Goal: Information Seeking & Learning: Learn about a topic

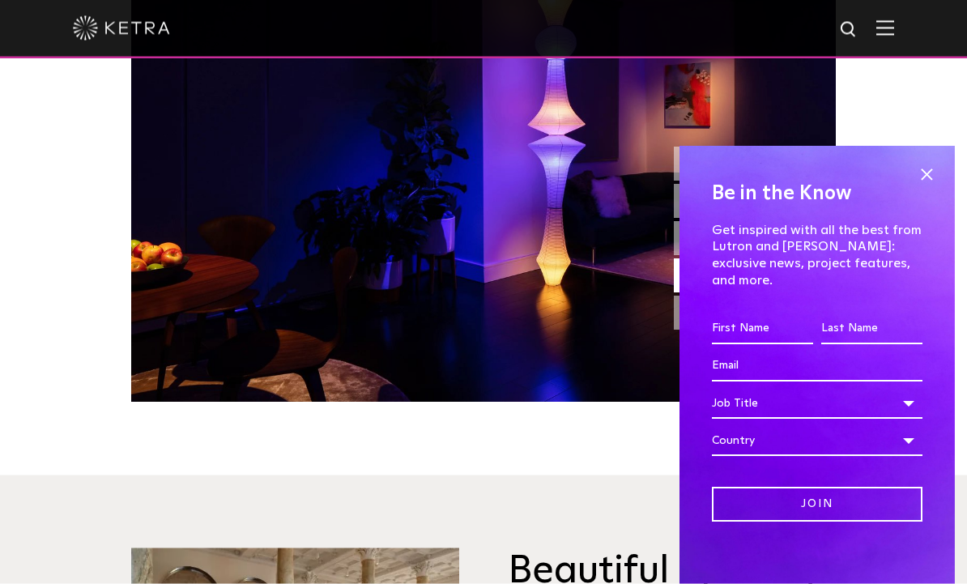
scroll to position [1452, 0]
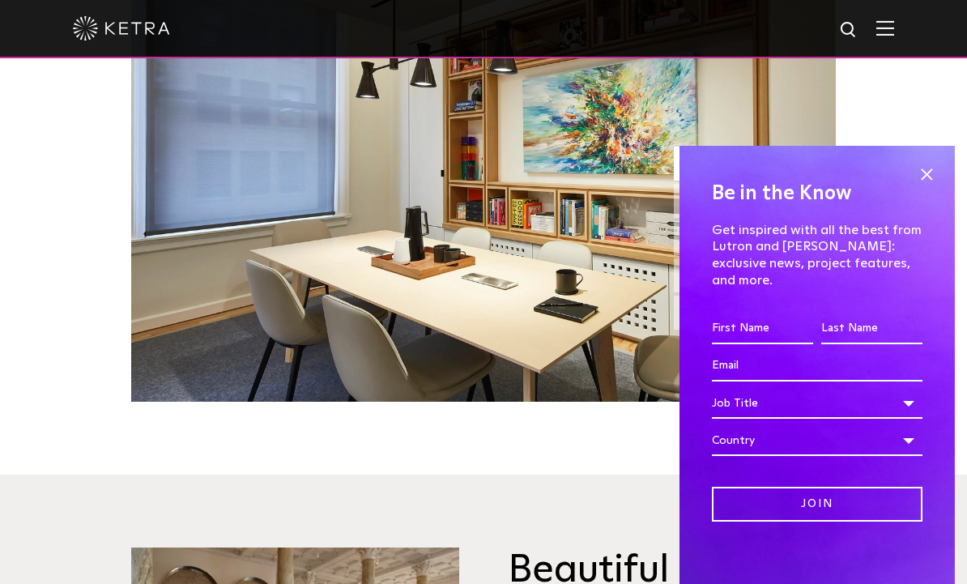
click at [927, 186] on span at bounding box center [927, 174] width 24 height 24
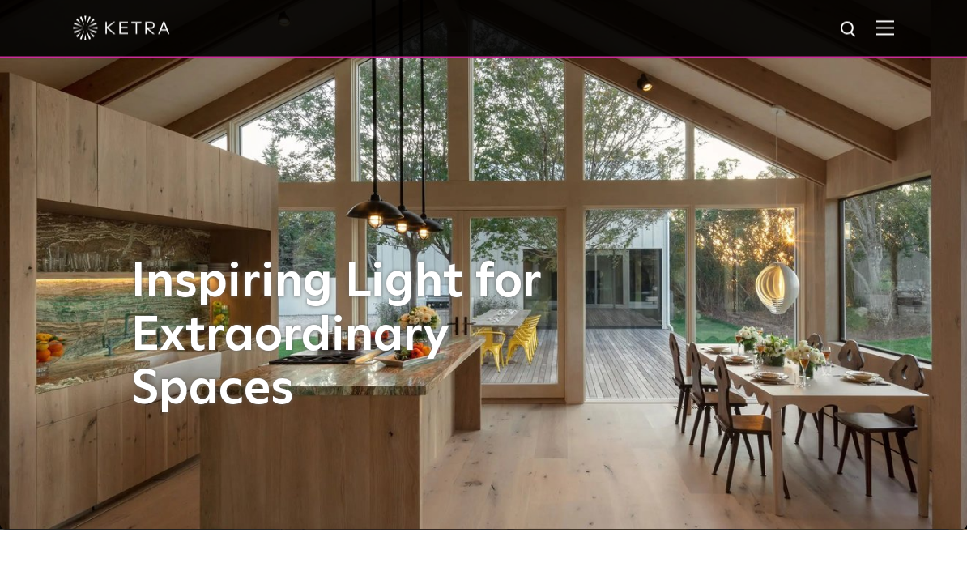
scroll to position [0, 0]
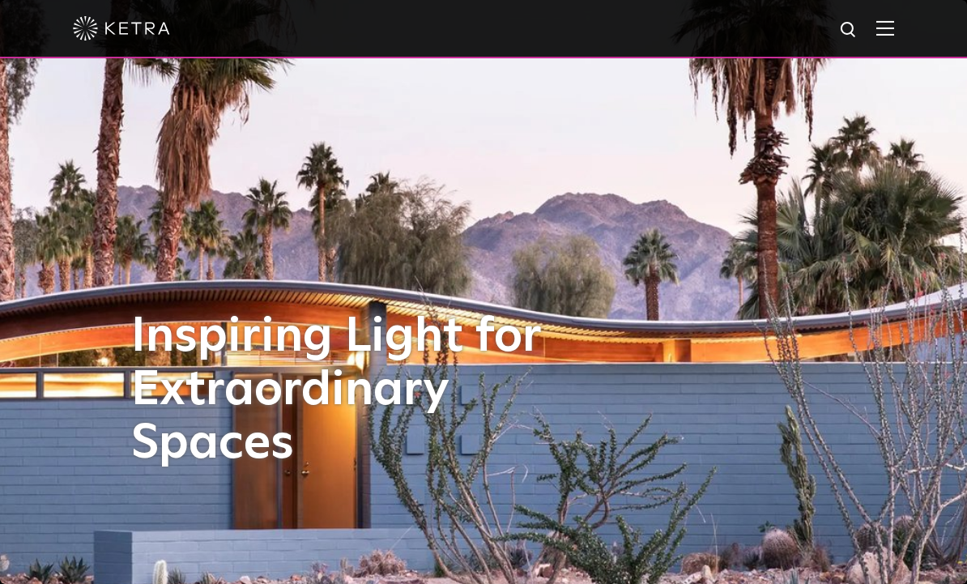
click at [884, 31] on img at bounding box center [885, 27] width 18 height 15
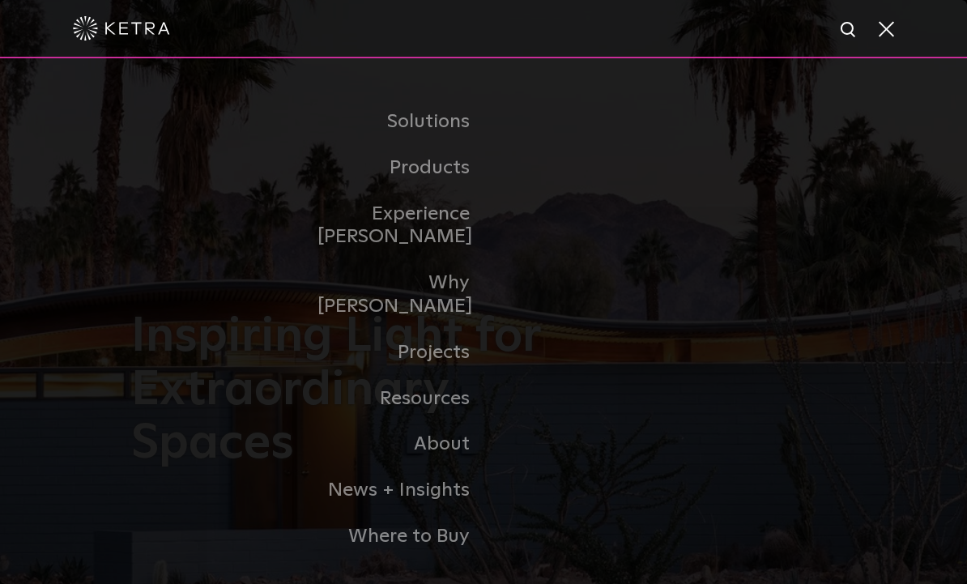
click at [0, 0] on link "Residential Products" at bounding box center [0, 0] width 0 height 0
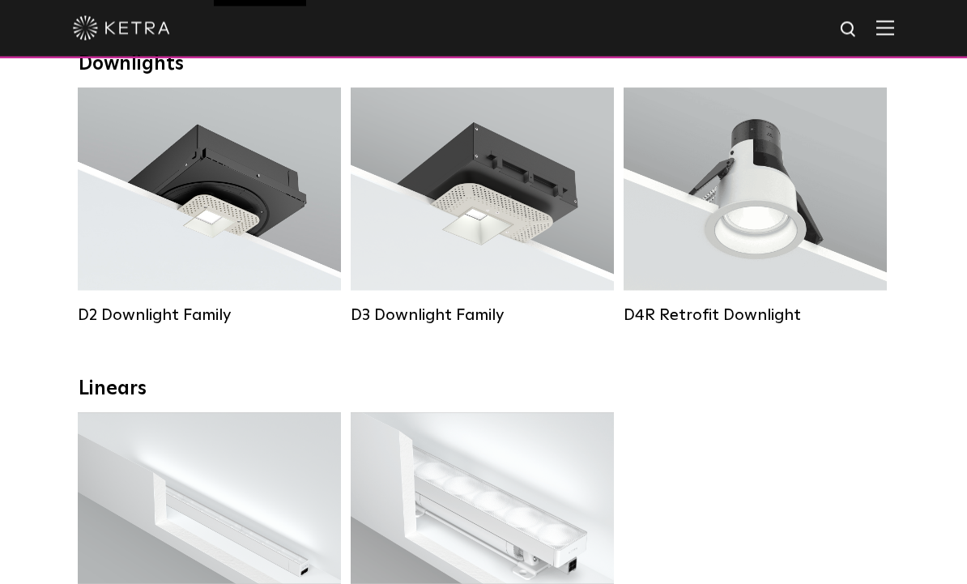
scroll to position [270, 0]
click at [194, 207] on div "Lumen Output: 1200 Colors: White / Black / Gloss Black / Silver / Bronze / Silv…" at bounding box center [209, 194] width 215 height 164
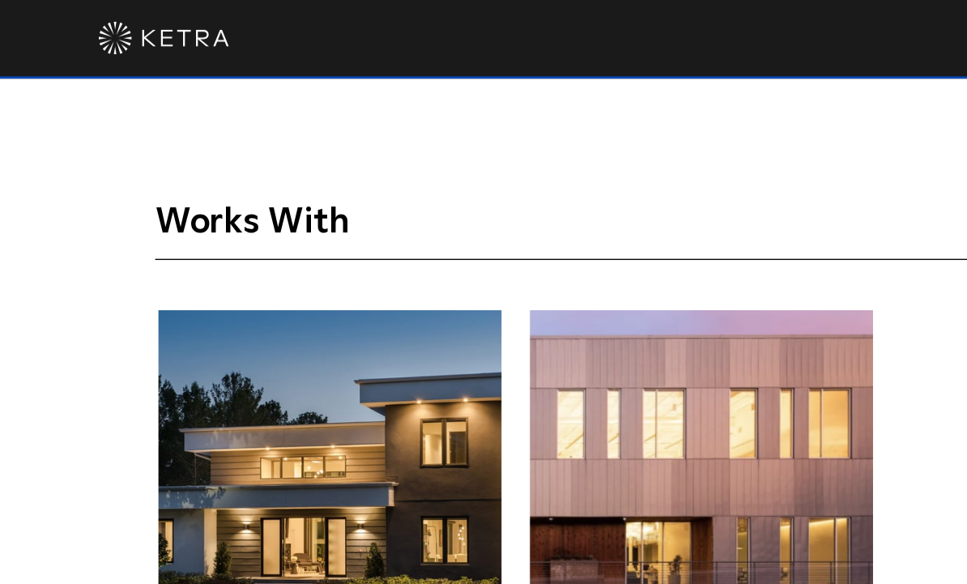
scroll to position [3649, 0]
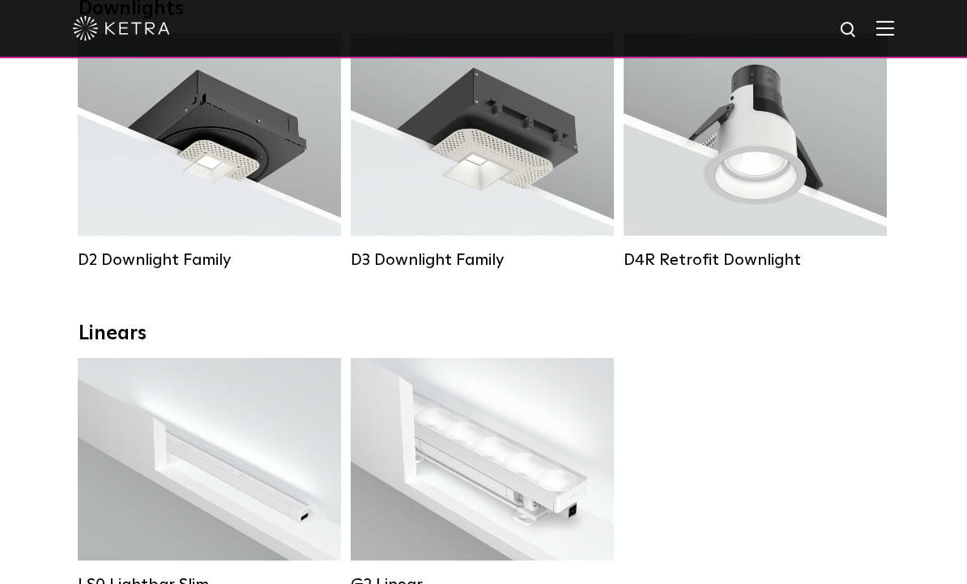
click at [467, 142] on div "Lumen Output: 700 / 900 / 1100 Colors: White / Black / Silver / Bronze / Painta…" at bounding box center [482, 134] width 215 height 143
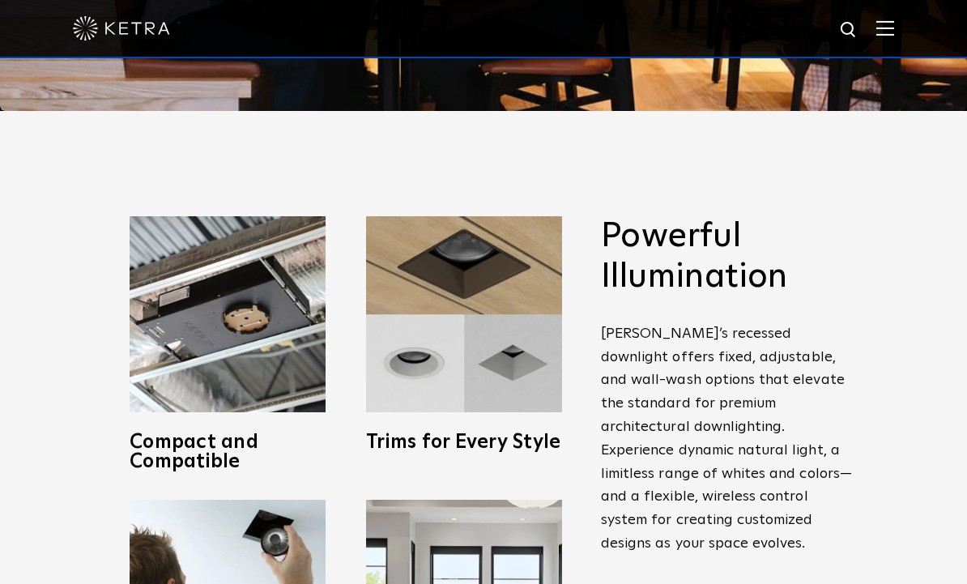
scroll to position [471, 0]
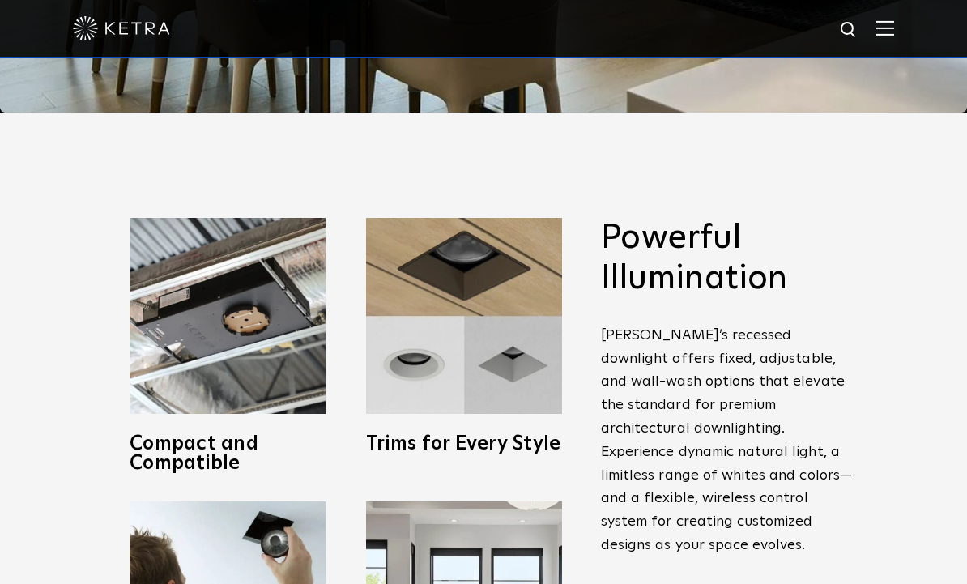
click at [434, 365] on img at bounding box center [464, 316] width 196 height 196
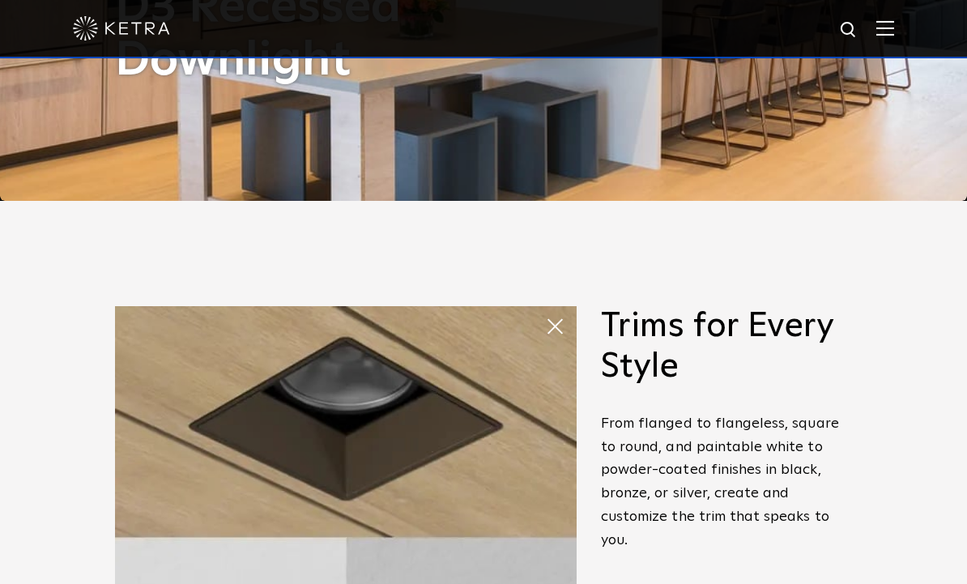
scroll to position [382, 0]
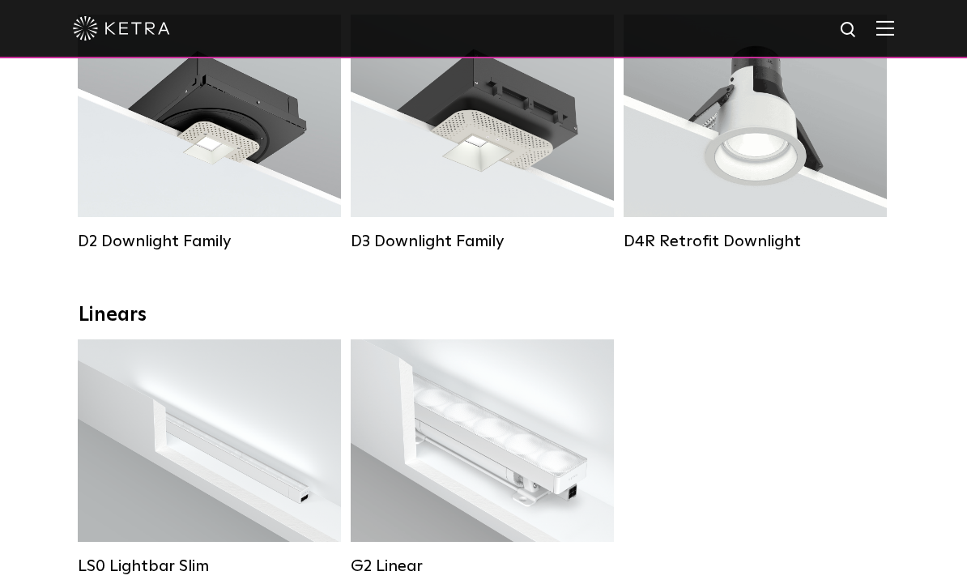
scroll to position [362, 0]
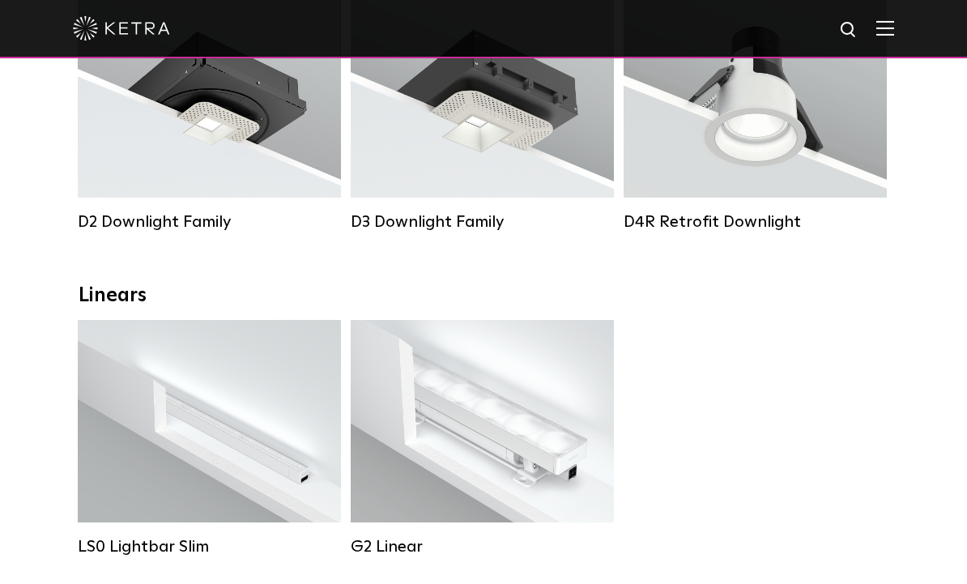
click at [774, 134] on span "Lutron Clear Connect Type X" at bounding box center [778, 136] width 152 height 11
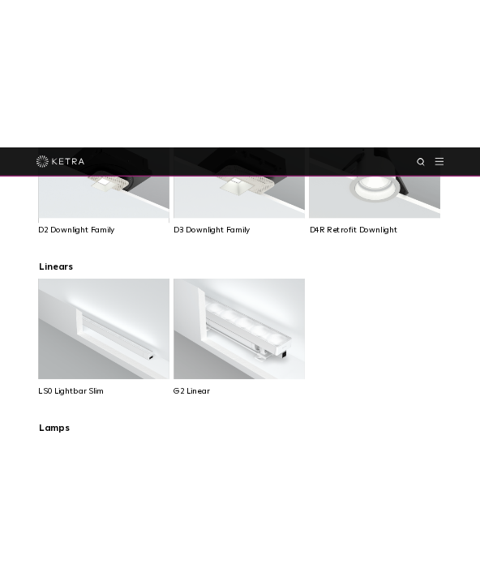
scroll to position [382, 0]
